Goal: Information Seeking & Learning: Learn about a topic

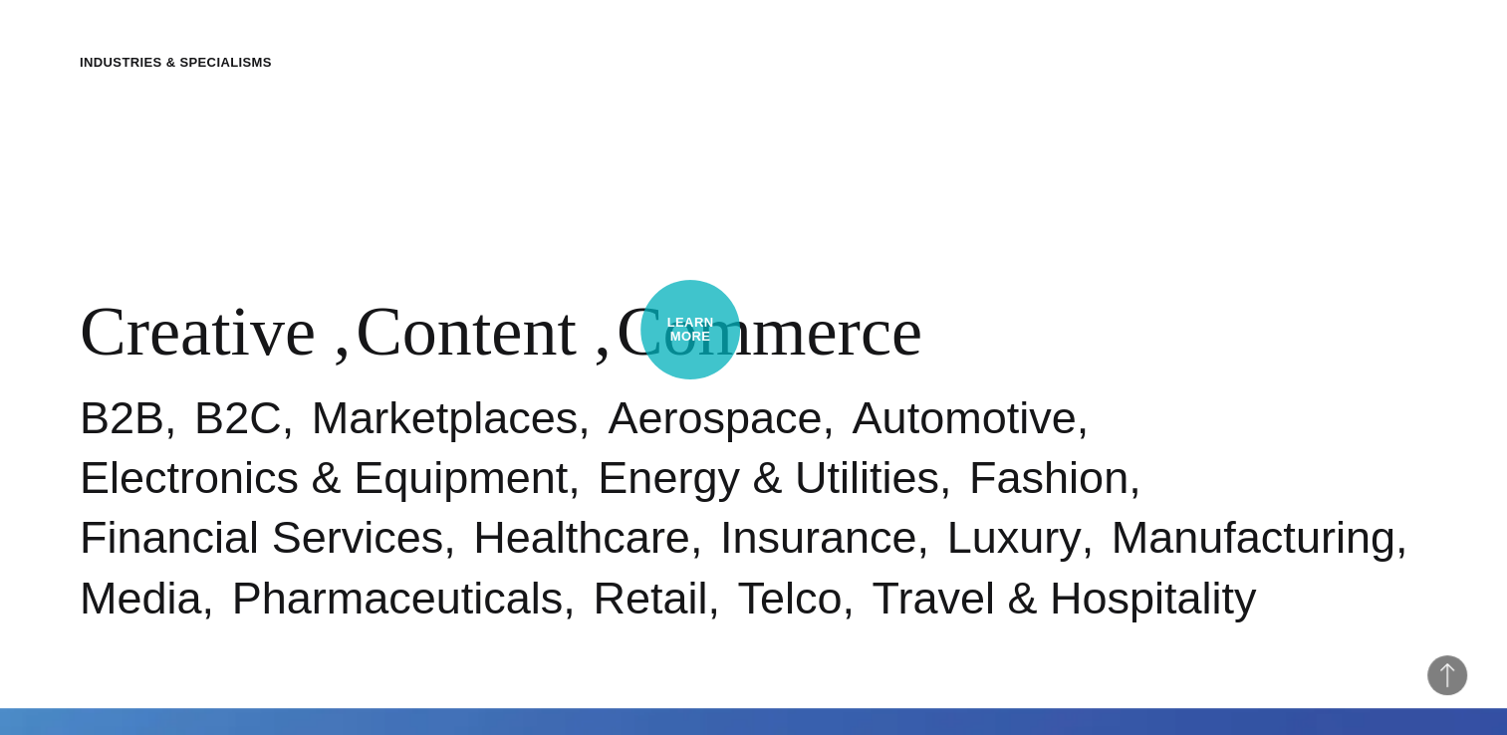
scroll to position [757, 0]
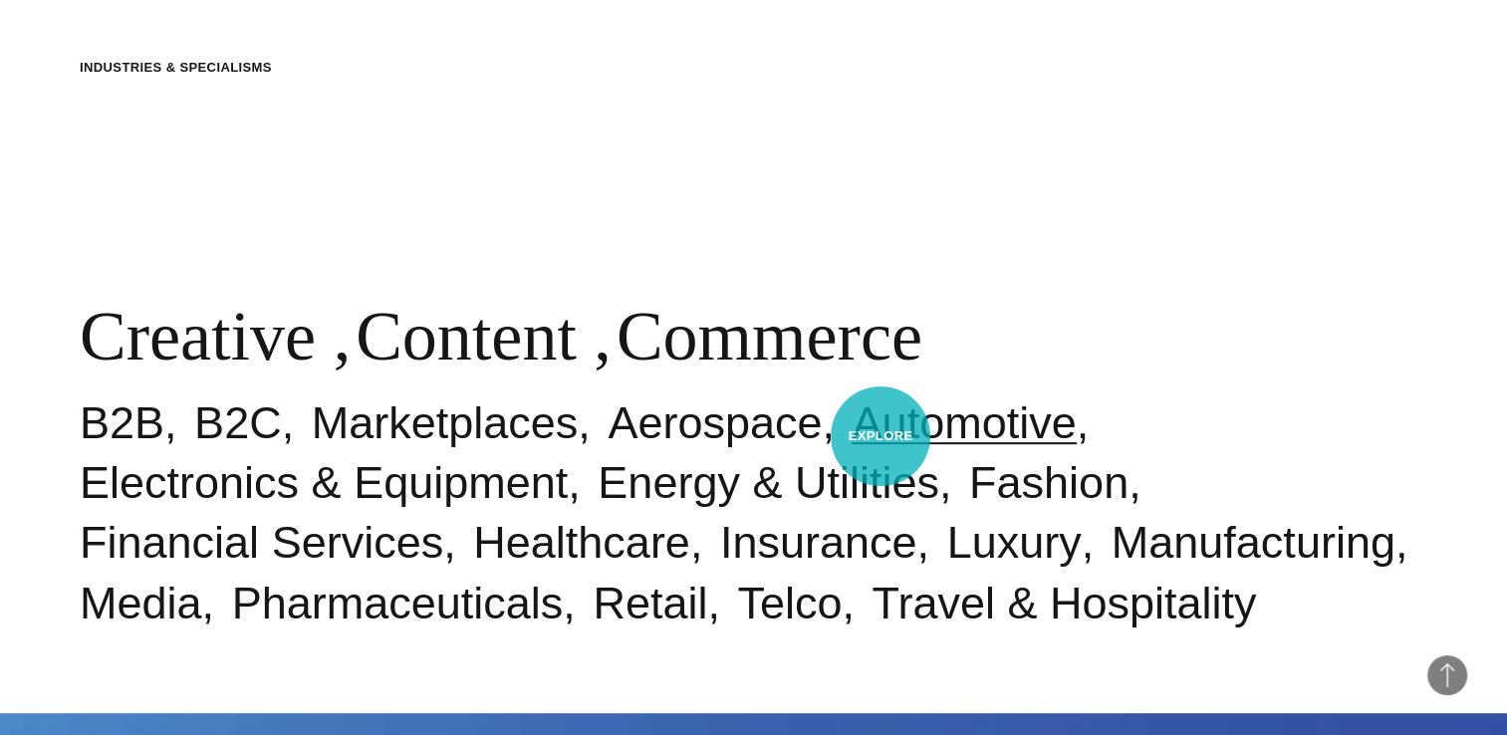
click at [881, 436] on link "Automotive" at bounding box center [964, 422] width 224 height 51
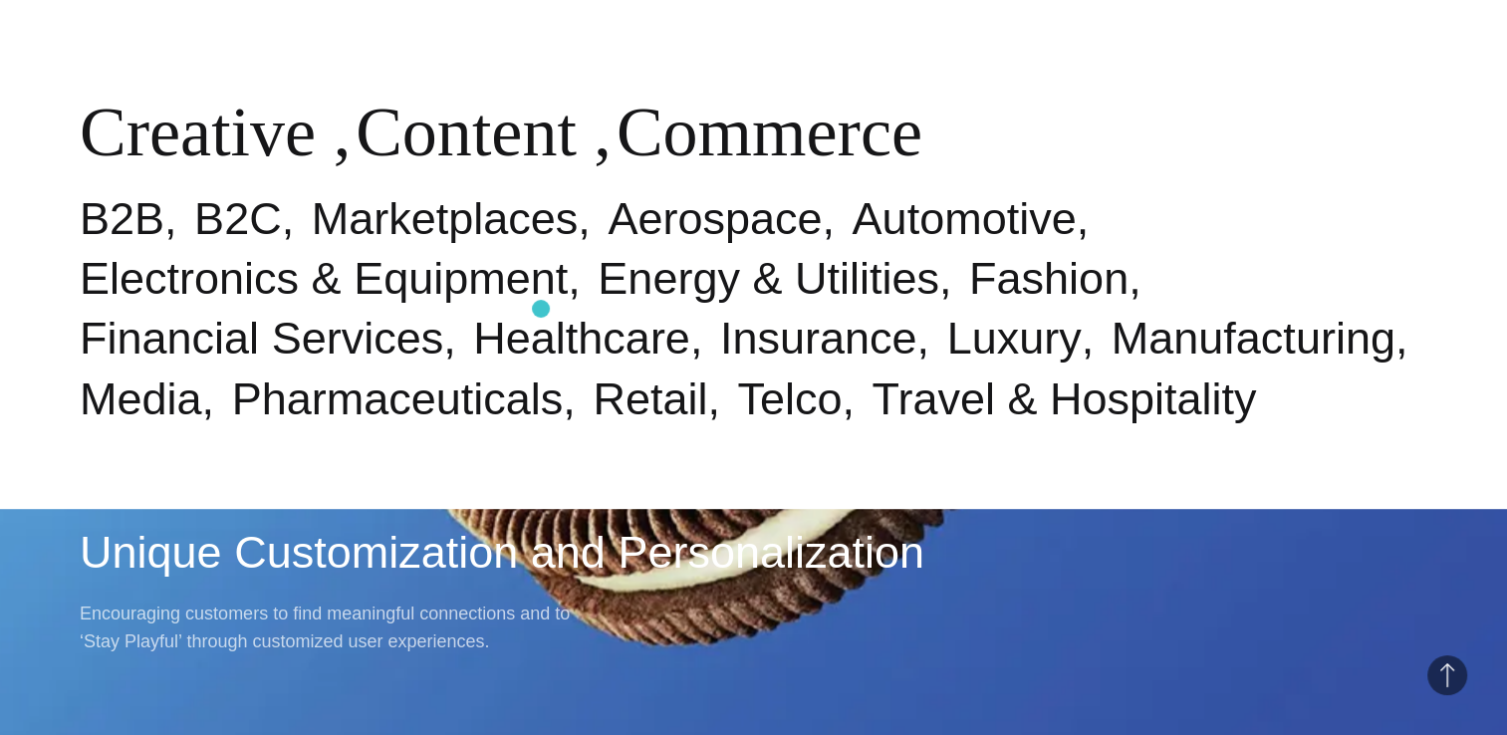
scroll to position [996, 0]
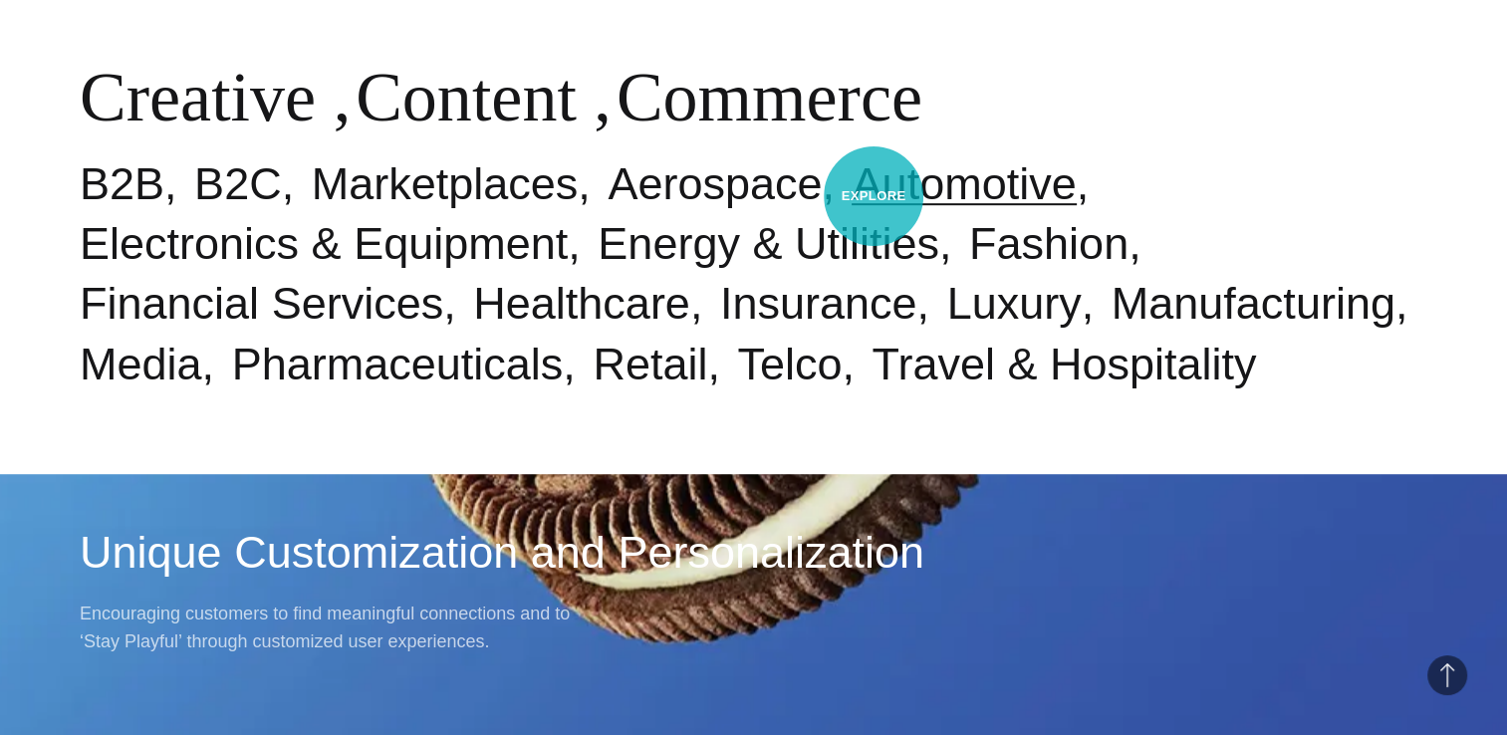
click at [874, 196] on link "Automotive" at bounding box center [964, 183] width 224 height 51
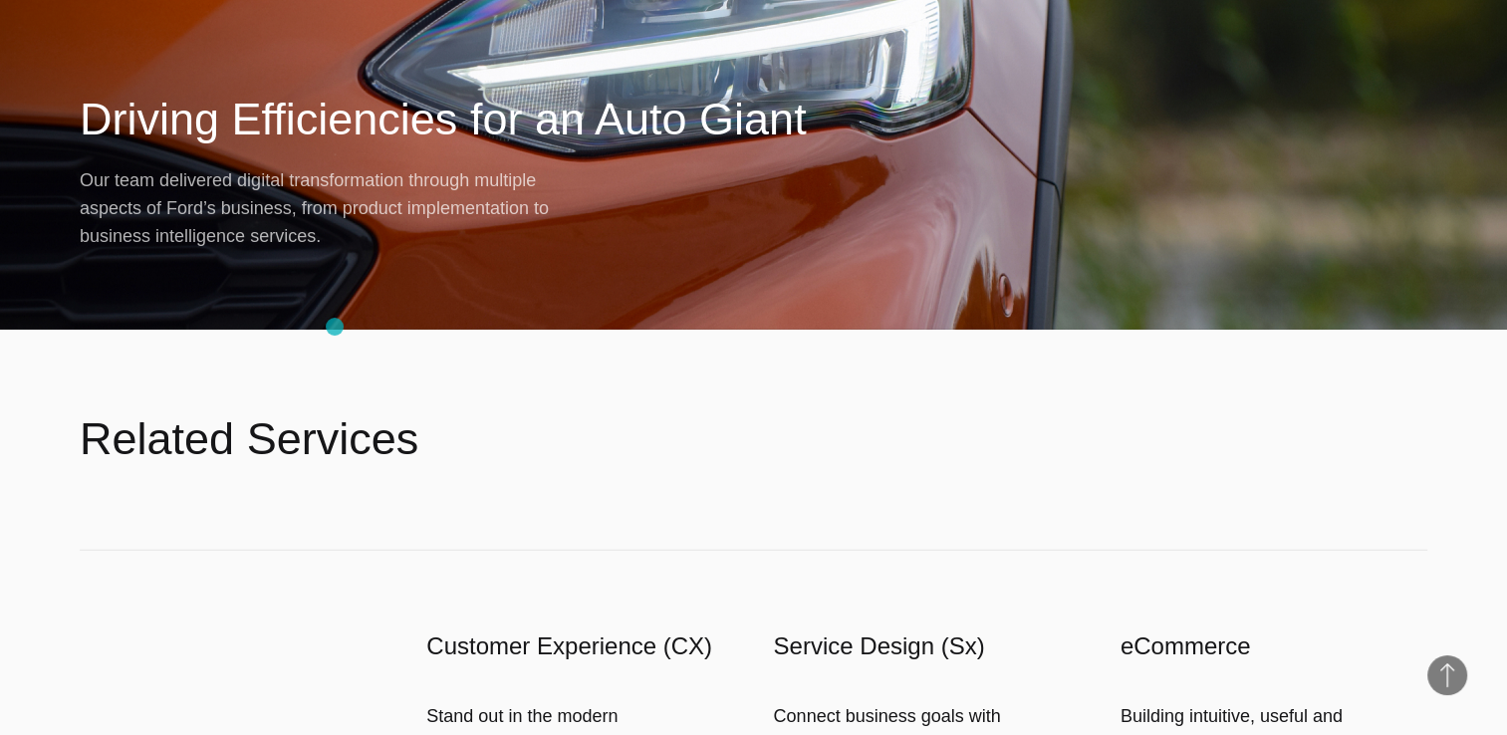
scroll to position [5180, 0]
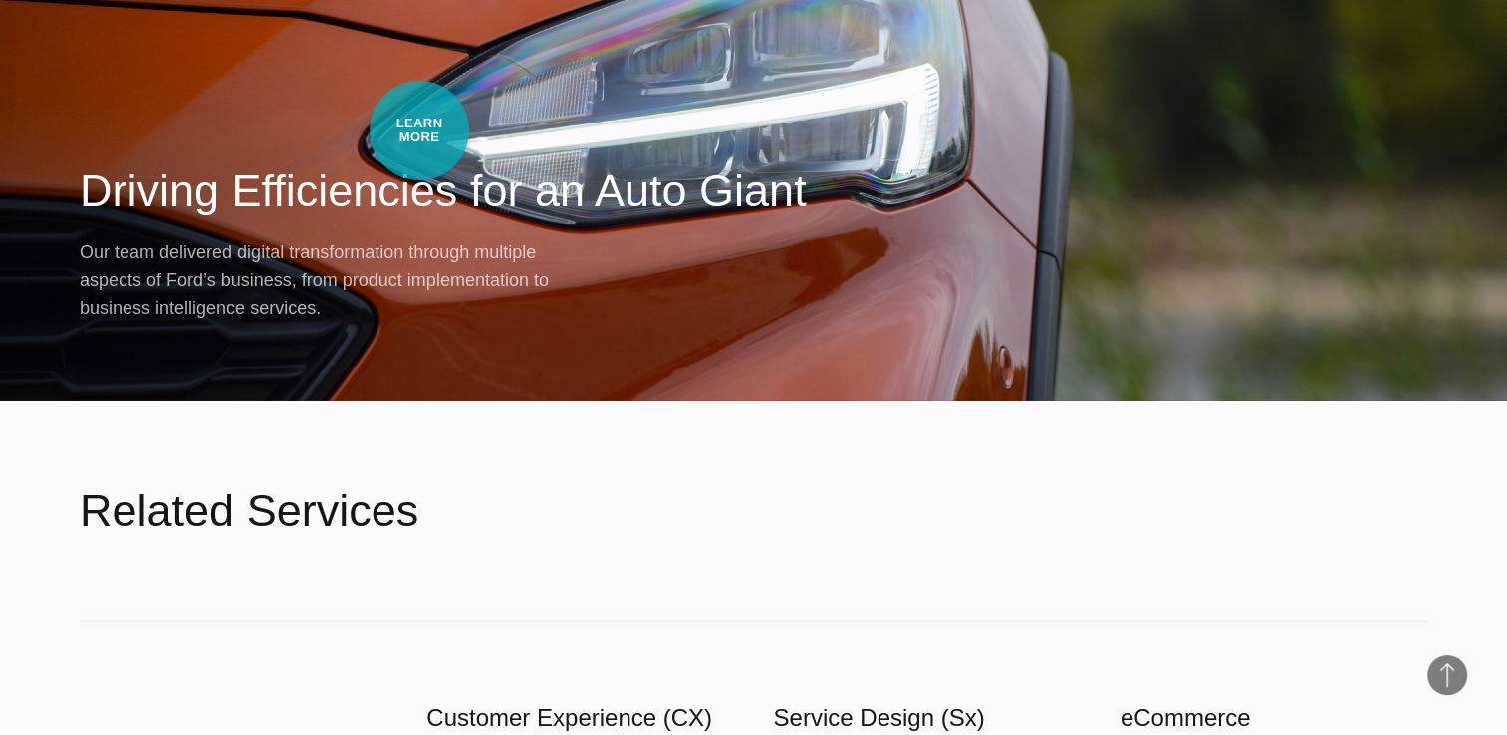
click at [419, 161] on h2 "Driving Efficiencies for an Auto Giant" at bounding box center [754, 191] width 1348 height 60
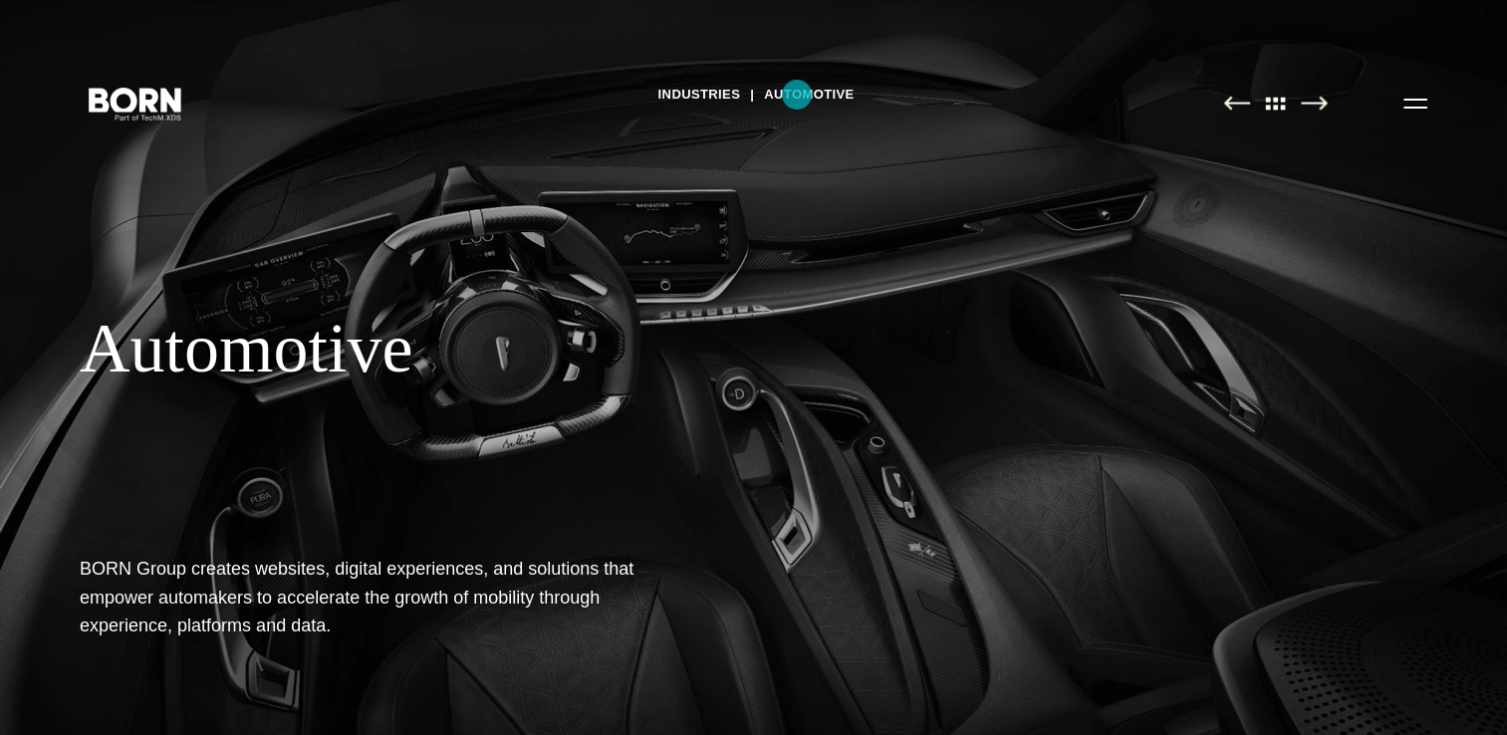
click at [797, 98] on link "Automotive" at bounding box center [809, 95] width 90 height 30
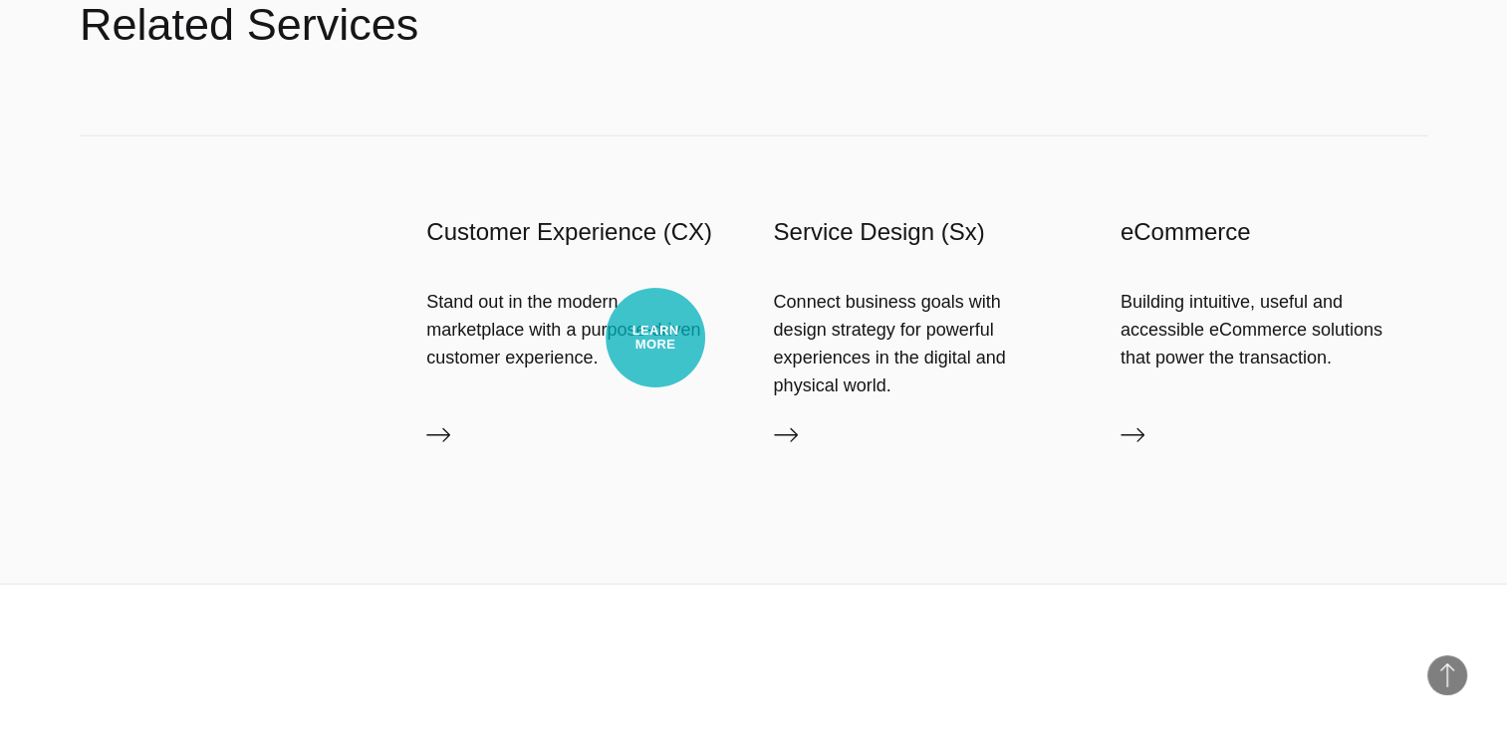
scroll to position [5678, 0]
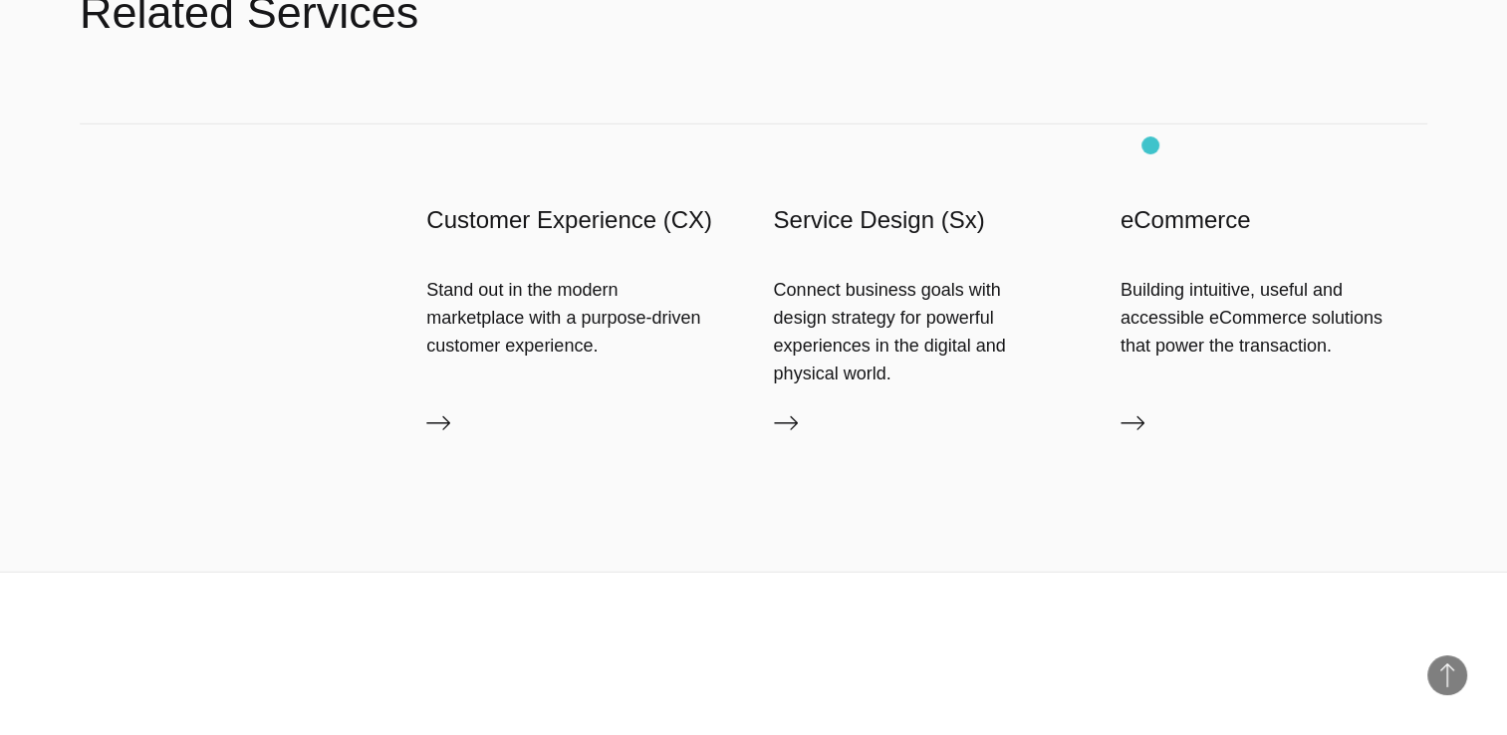
click at [1151, 204] on h3 "eCommerce" at bounding box center [1274, 220] width 307 height 32
click at [1135, 411] on icon at bounding box center [1133, 423] width 24 height 24
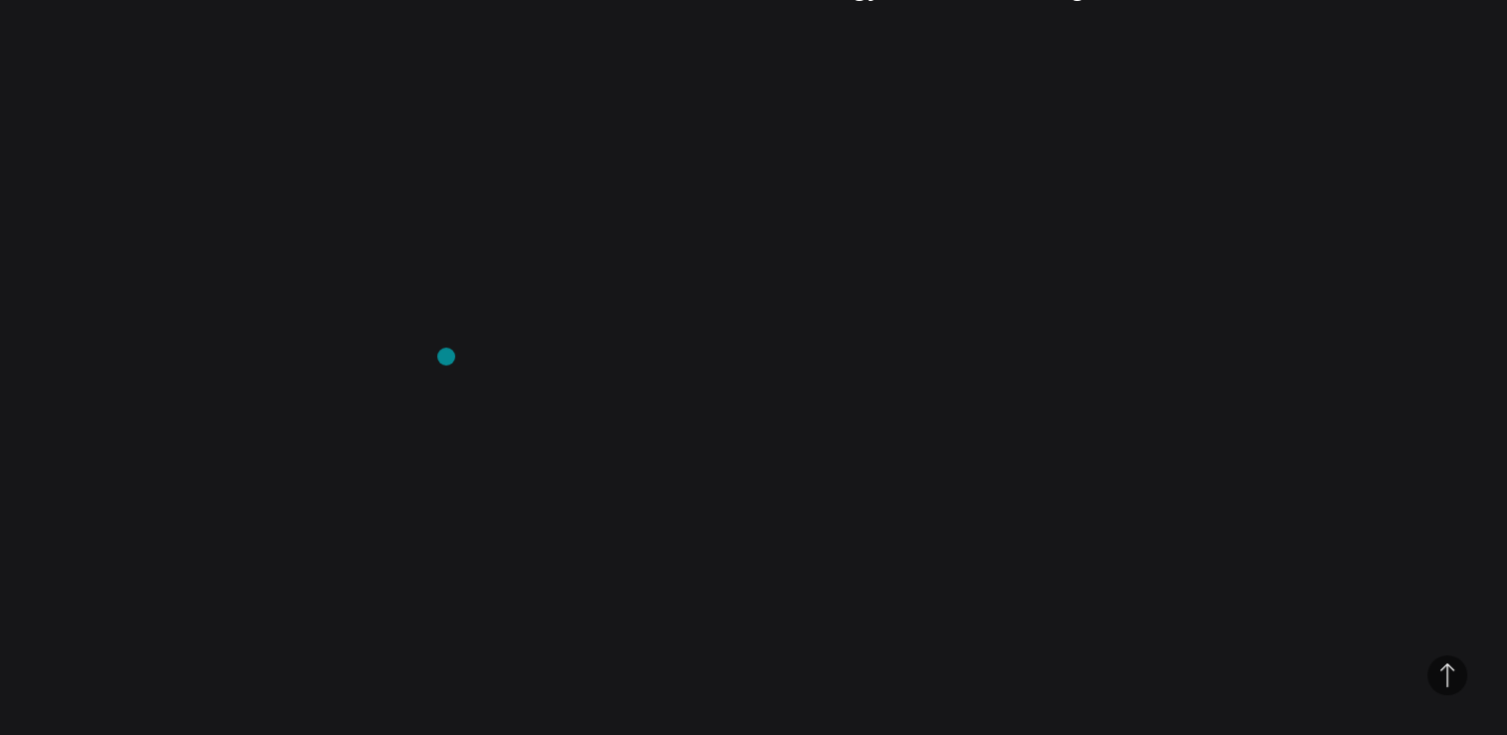
scroll to position [1284, 0]
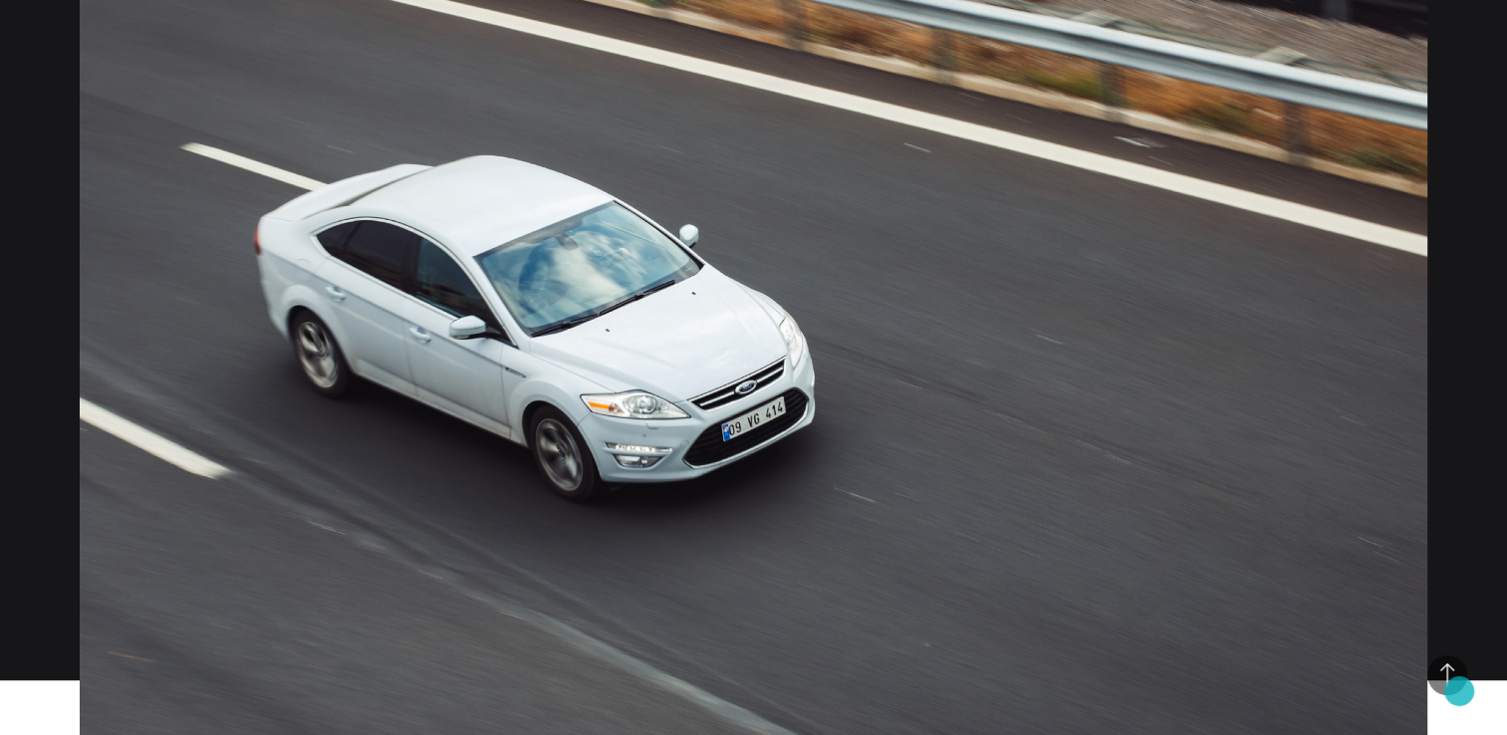
click at [1459, 691] on span "Back to Top" at bounding box center [1448, 675] width 40 height 40
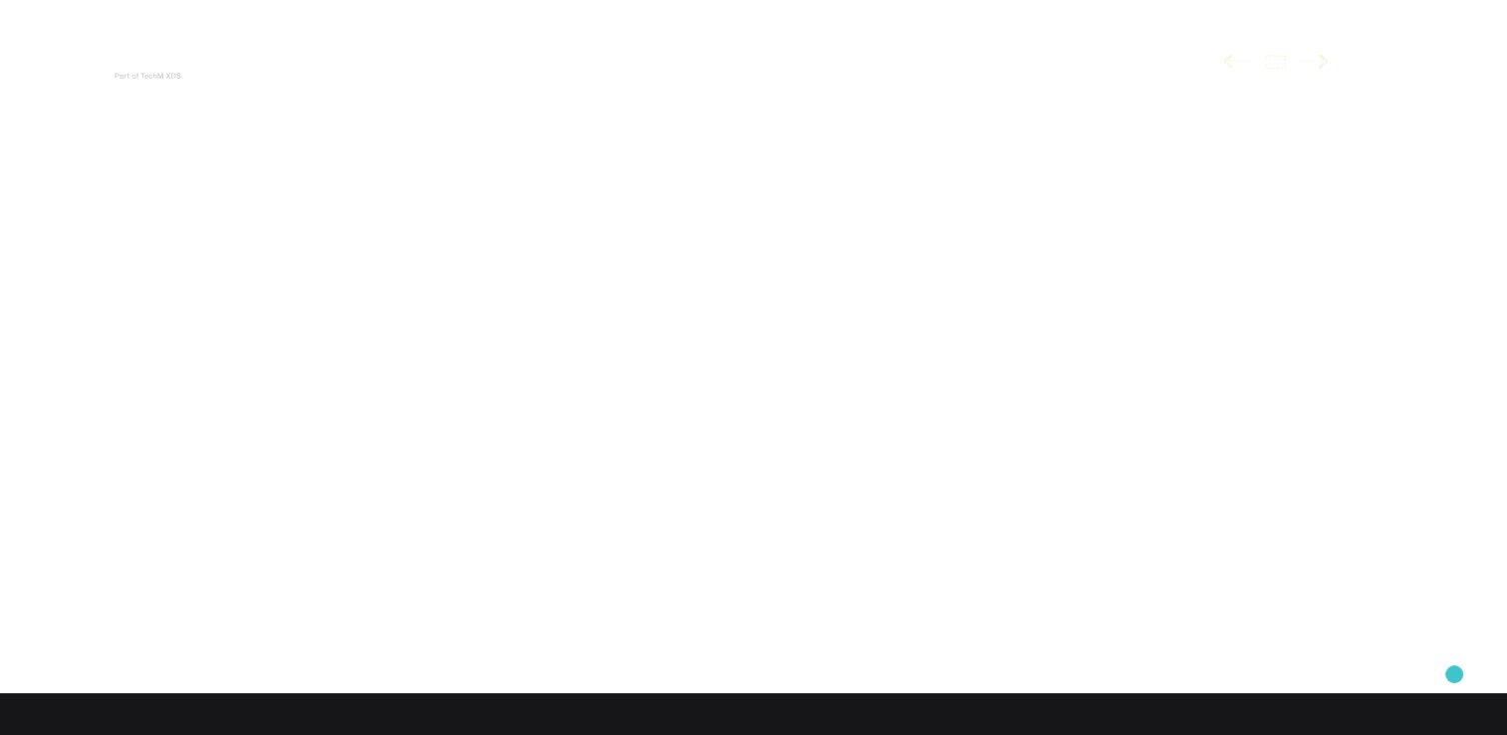
scroll to position [0, 0]
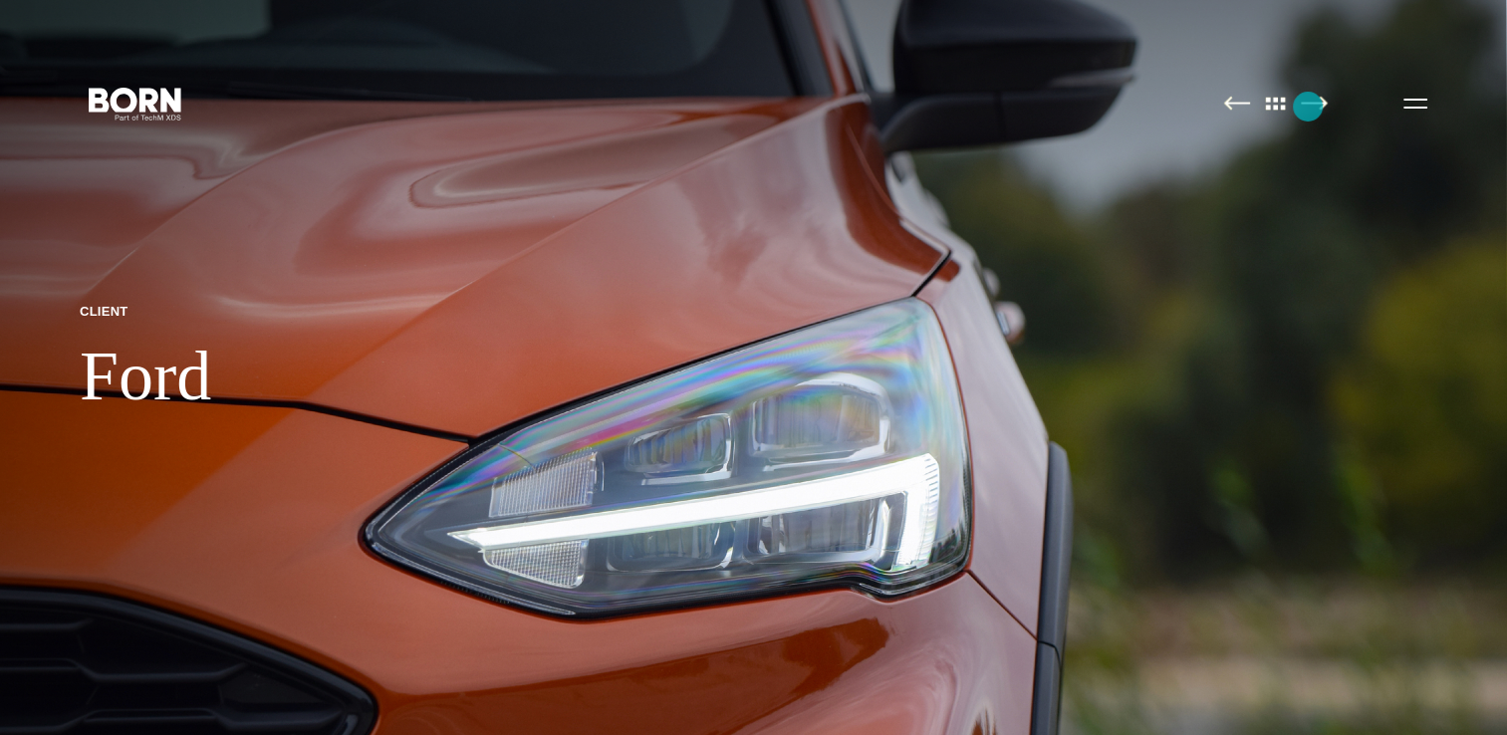
click at [1308, 107] on img at bounding box center [1314, 103] width 27 height 15
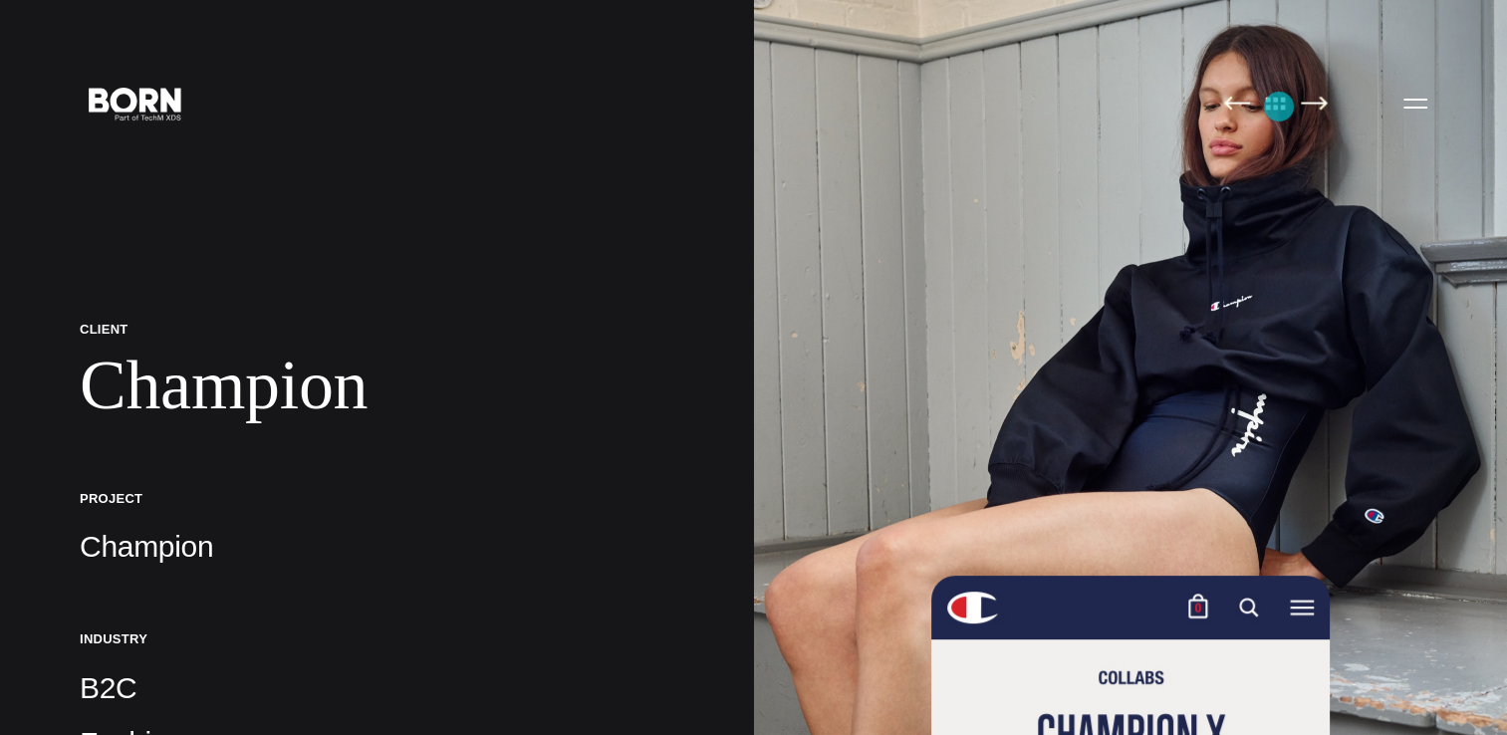
click at [1279, 107] on img at bounding box center [1276, 103] width 42 height 15
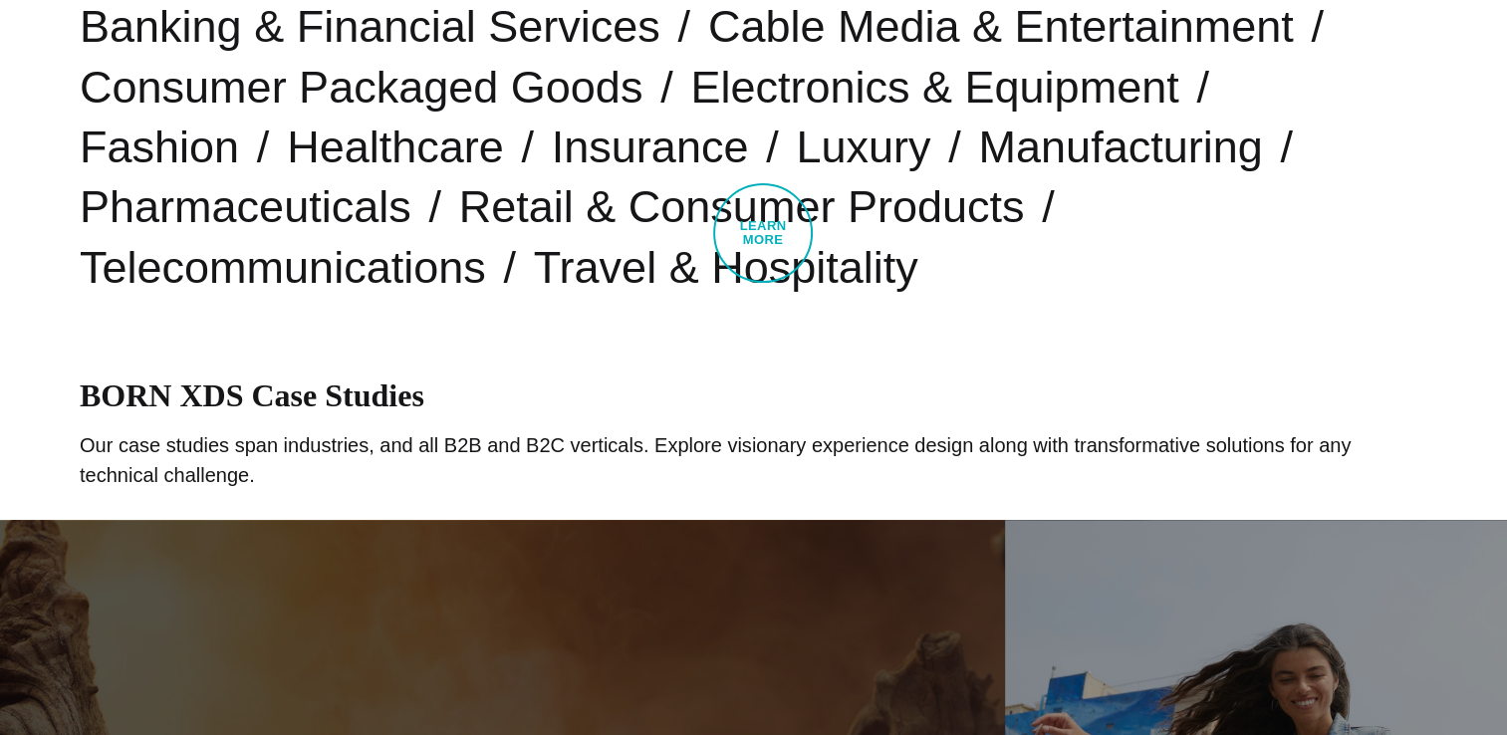
scroll to position [252, 0]
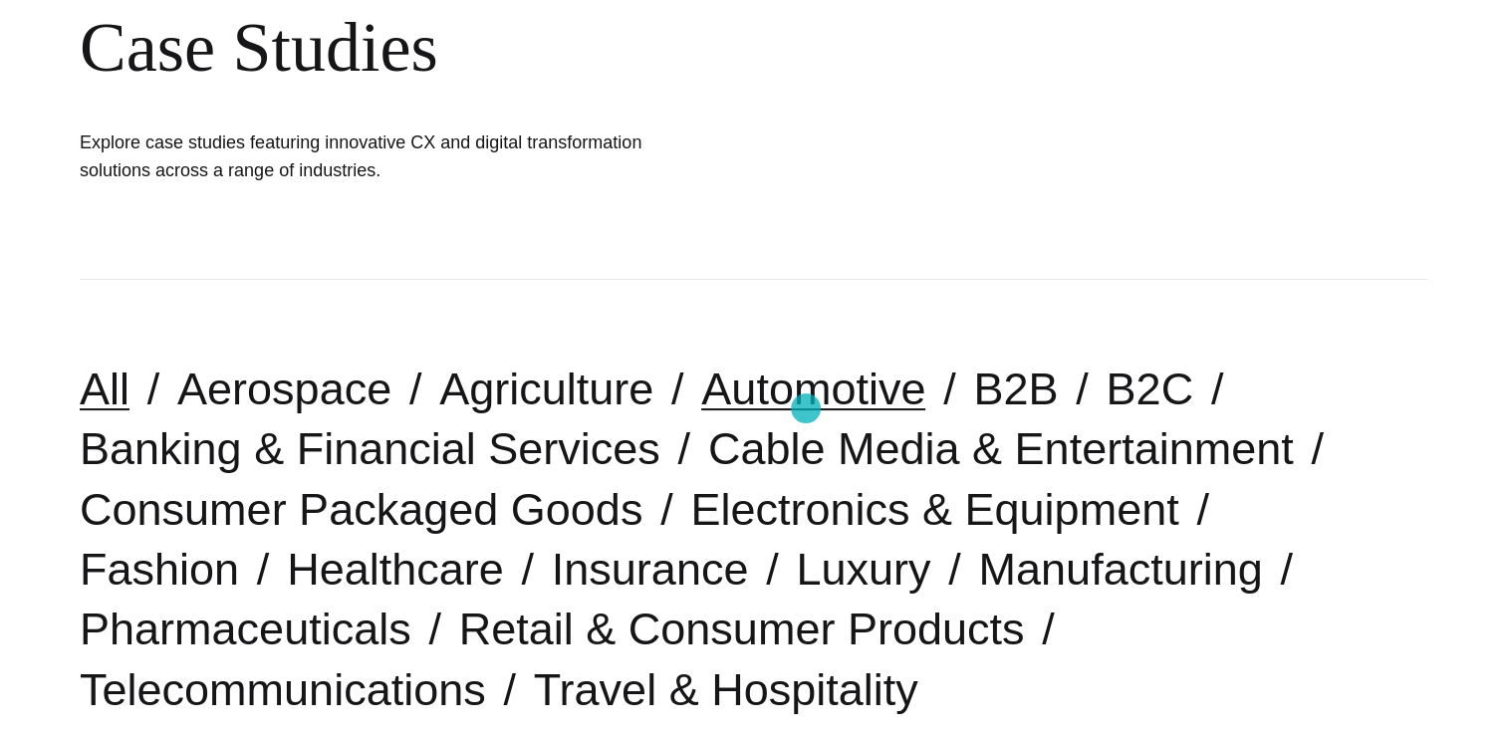
click at [806, 408] on link "Automotive" at bounding box center [813, 389] width 224 height 51
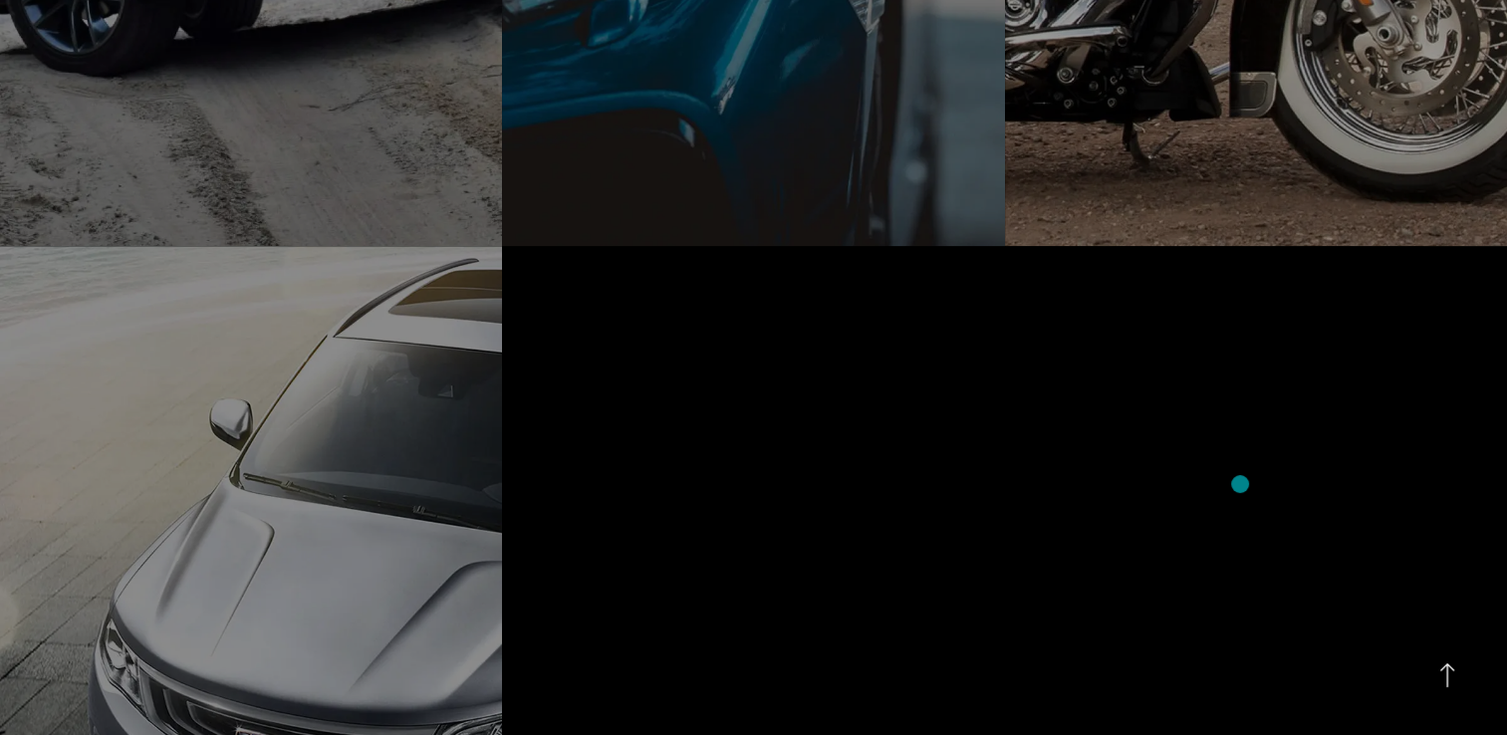
scroll to position [1295, 0]
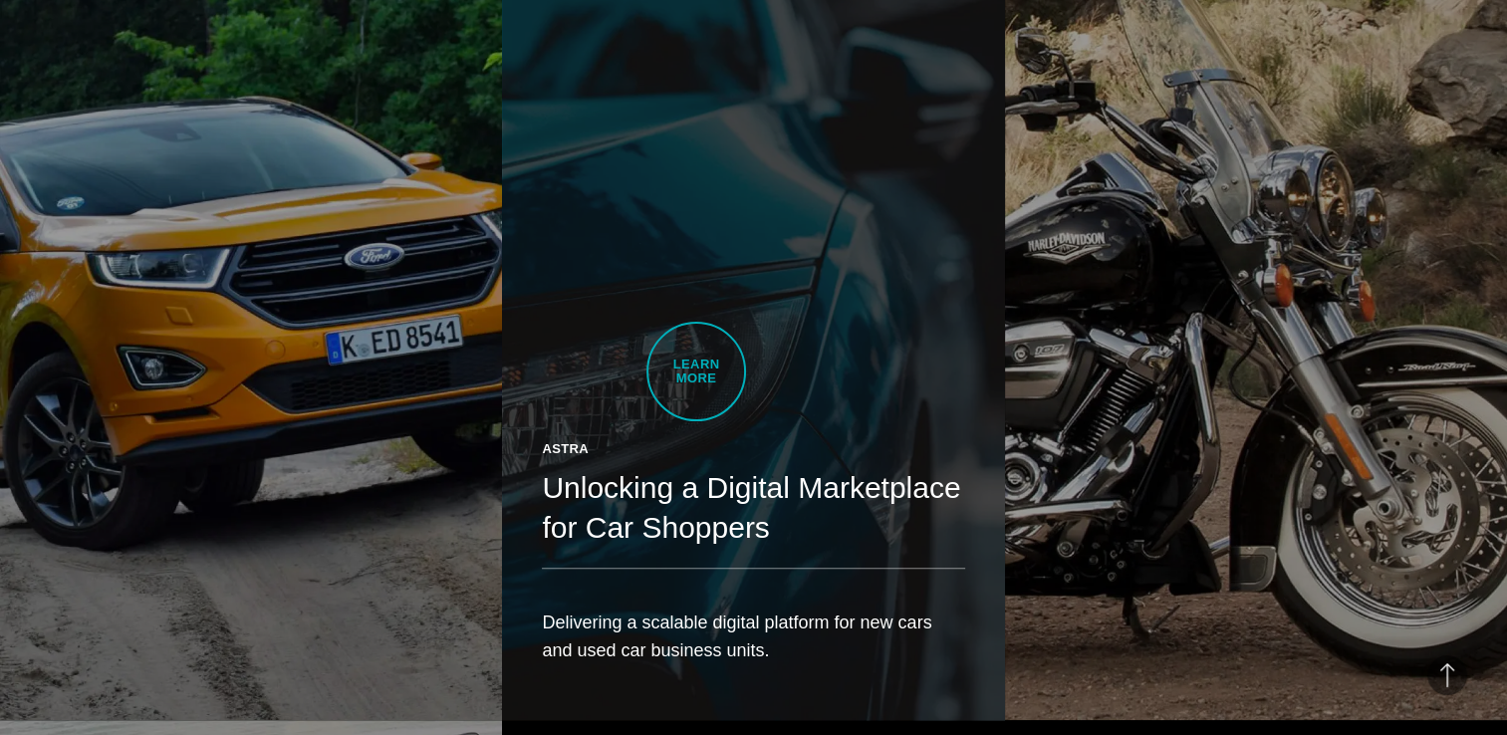
click at [696, 372] on link "Astra Unlocking a Digital Marketplace for Car Shoppers Delivering a scalable di…" at bounding box center [753, 324] width 502 height 791
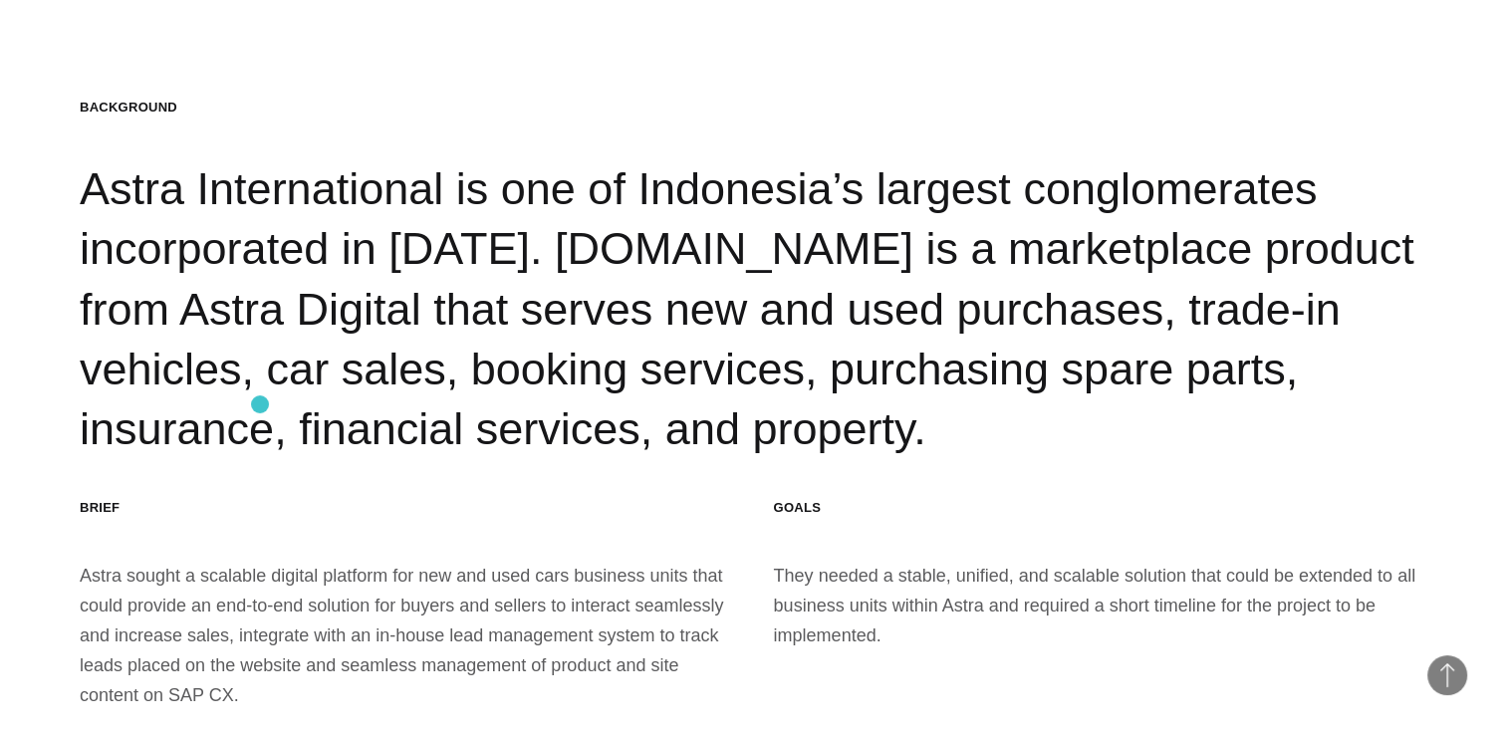
scroll to position [2590, 0]
